Goal: Information Seeking & Learning: Find specific fact

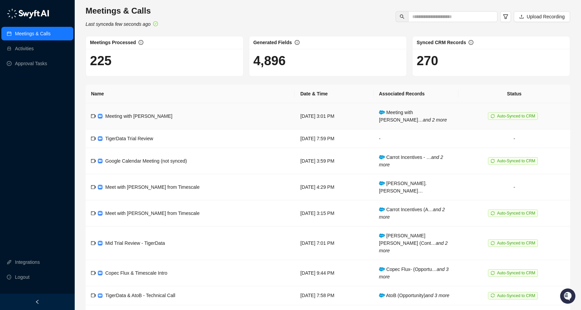
click at [170, 116] on td "Meeting with [PERSON_NAME]" at bounding box center [190, 116] width 209 height 26
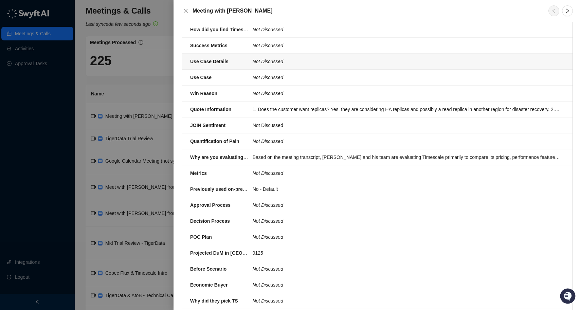
scroll to position [484, 0]
click at [324, 109] on div "1. Does the customer want replicas? Yes, they are considering HA replicas and p…" at bounding box center [407, 108] width 308 height 7
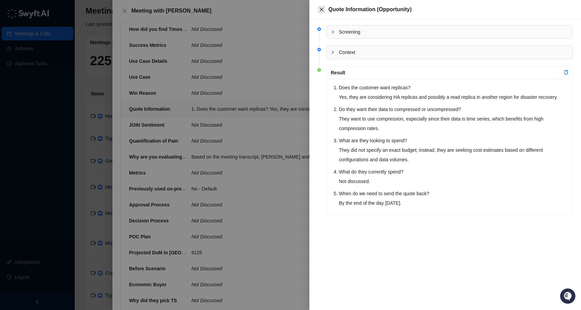
click at [321, 9] on icon "close" at bounding box center [321, 9] width 4 height 4
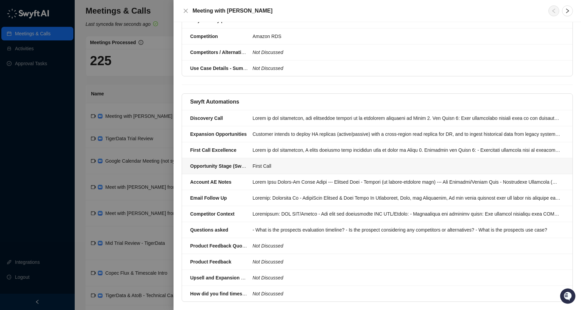
scroll to position [764, 0]
click at [267, 182] on div at bounding box center [407, 181] width 308 height 7
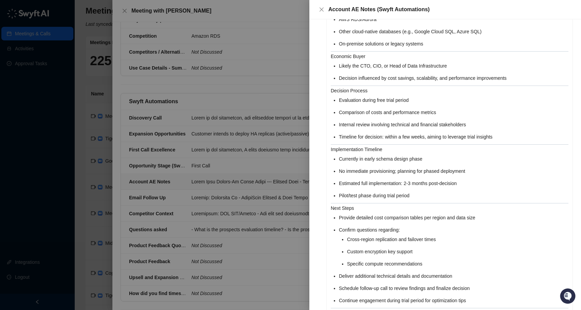
scroll to position [643, 0]
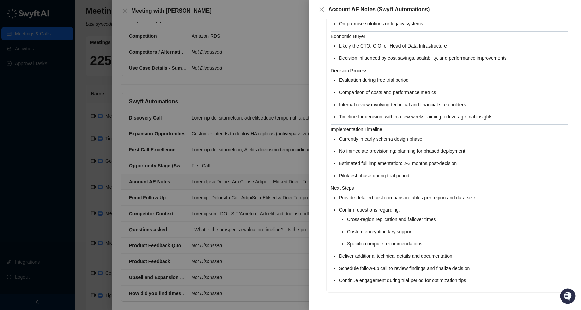
click at [190, 151] on div at bounding box center [290, 155] width 581 height 310
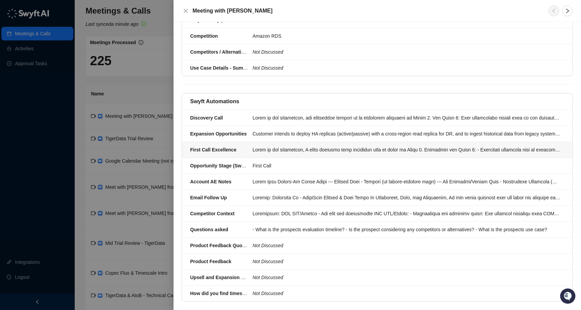
scroll to position [781, 0]
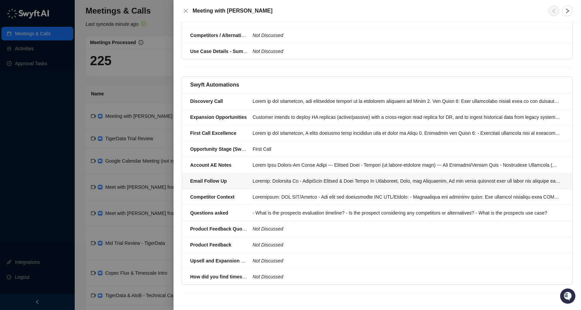
click at [288, 180] on div at bounding box center [407, 180] width 308 height 7
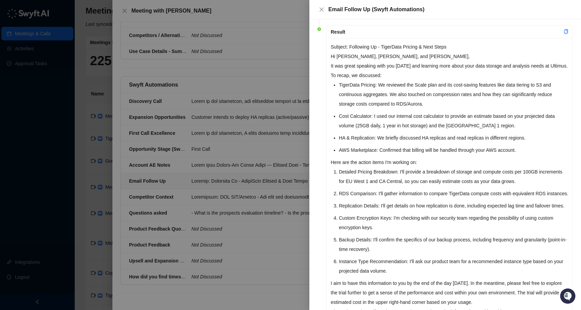
scroll to position [126, 0]
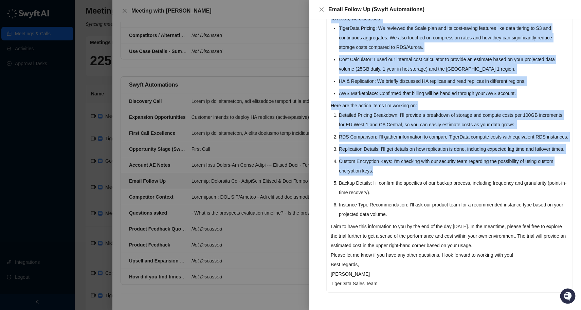
drag, startPoint x: 331, startPoint y: 138, endPoint x: 379, endPoint y: 167, distance: 55.7
click at [379, 167] on div "Subject: Following Up - TigerData Pricing & Next Steps Hi [PERSON_NAME], [PERSO…" at bounding box center [450, 136] width 246 height 311
click at [407, 169] on li "Custom Encryption Keys: I'm checking with our security team regarding the possi…" at bounding box center [453, 165] width 229 height 19
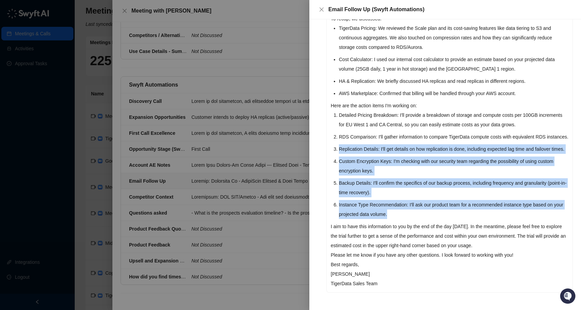
drag, startPoint x: 405, startPoint y: 215, endPoint x: 328, endPoint y: 137, distance: 109.4
click at [328, 137] on div "Subject: Following Up - TigerData Pricing & Next Steps Hi [PERSON_NAME], [PERSO…" at bounding box center [450, 136] width 246 height 311
copy ol "Replication Details: I'll get details on how replication is done, including exp…"
